Goal: Navigation & Orientation: Find specific page/section

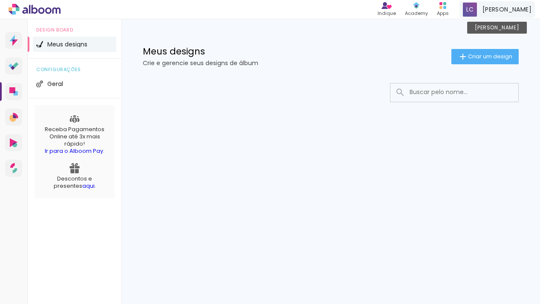
click at [474, 8] on span at bounding box center [470, 10] width 14 height 14
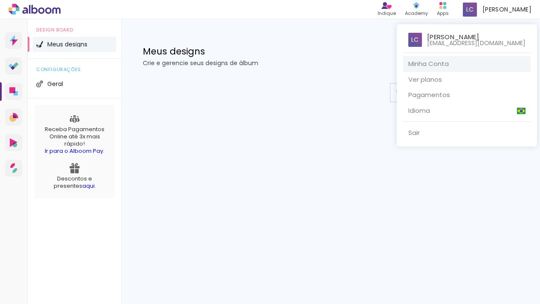
click at [415, 65] on link "Minha Conta" at bounding box center [466, 64] width 127 height 16
click at [76, 151] on div at bounding box center [270, 152] width 540 height 304
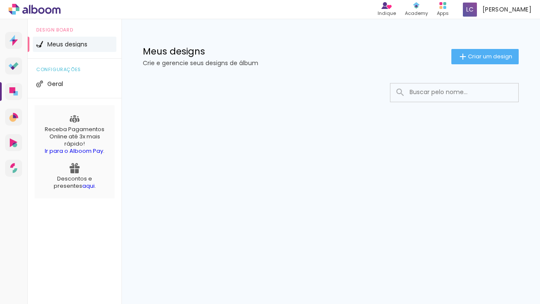
click at [77, 148] on link "Ir para o Alboom Pay" at bounding box center [74, 151] width 58 height 8
